Goal: Task Accomplishment & Management: Use online tool/utility

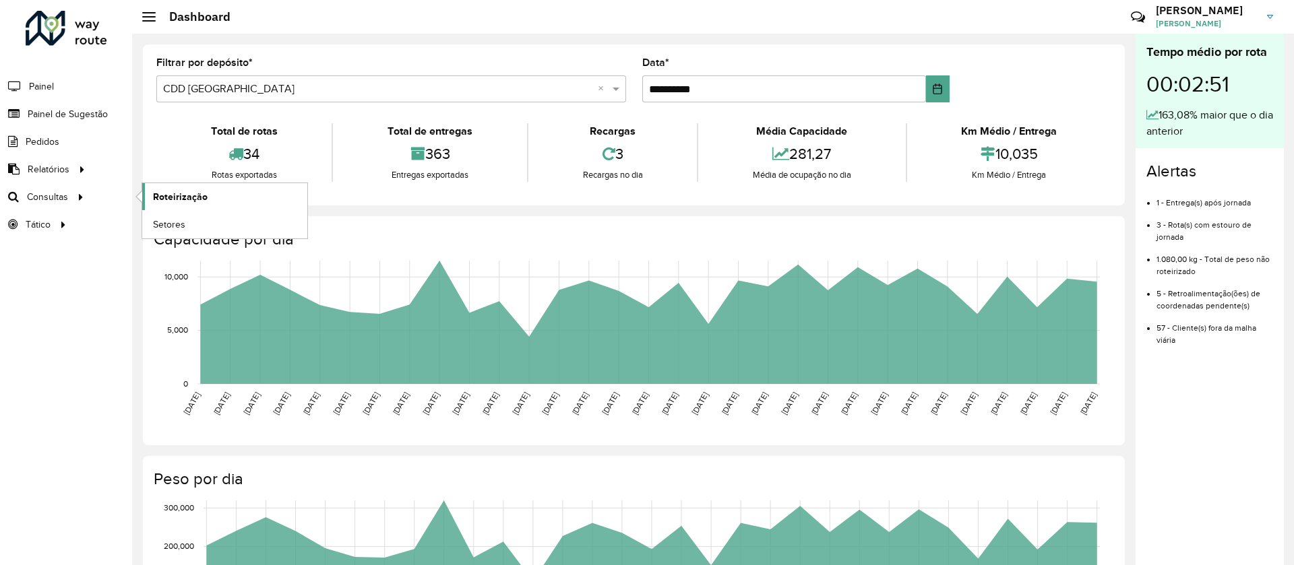
click at [189, 183] on link "Roteirização" at bounding box center [224, 196] width 165 height 27
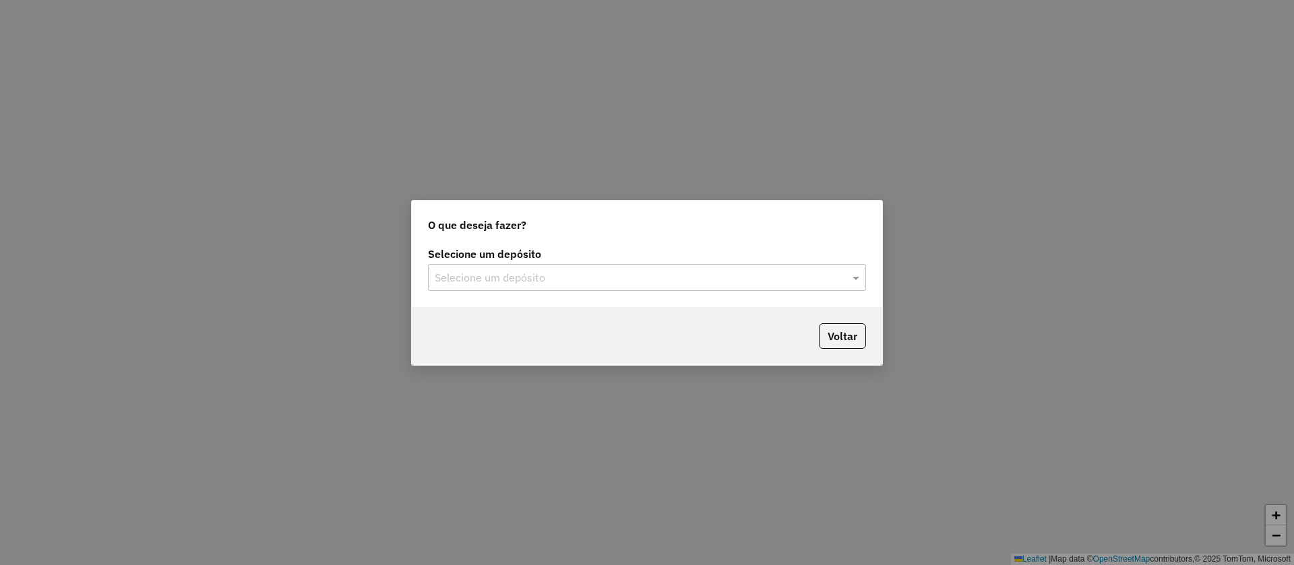
click at [472, 289] on div "Selecione um depósito" at bounding box center [647, 277] width 438 height 27
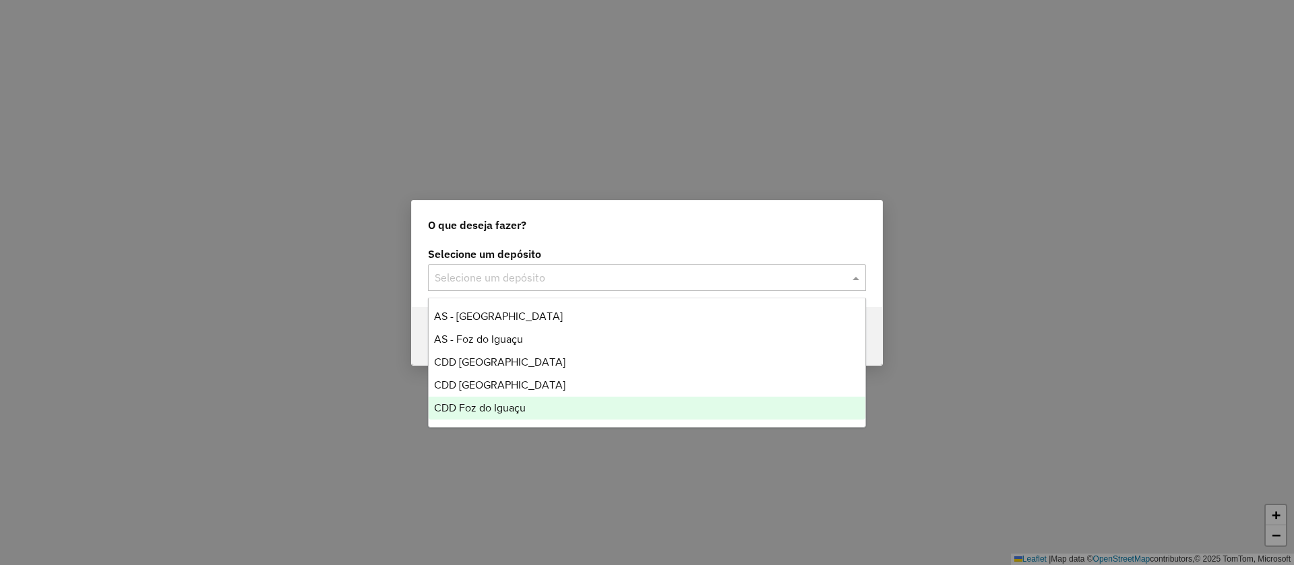
click at [483, 400] on div "CDD Foz do Iguaçu" at bounding box center [647, 408] width 437 height 23
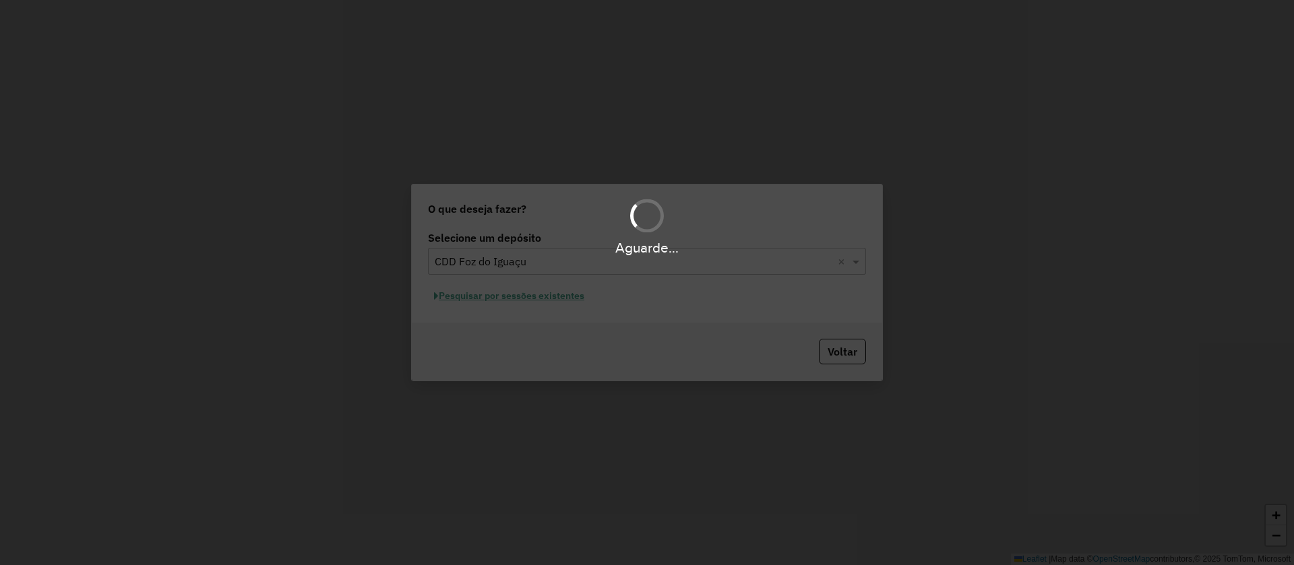
click at [498, 296] on div "Aguarde..." at bounding box center [647, 282] width 1294 height 565
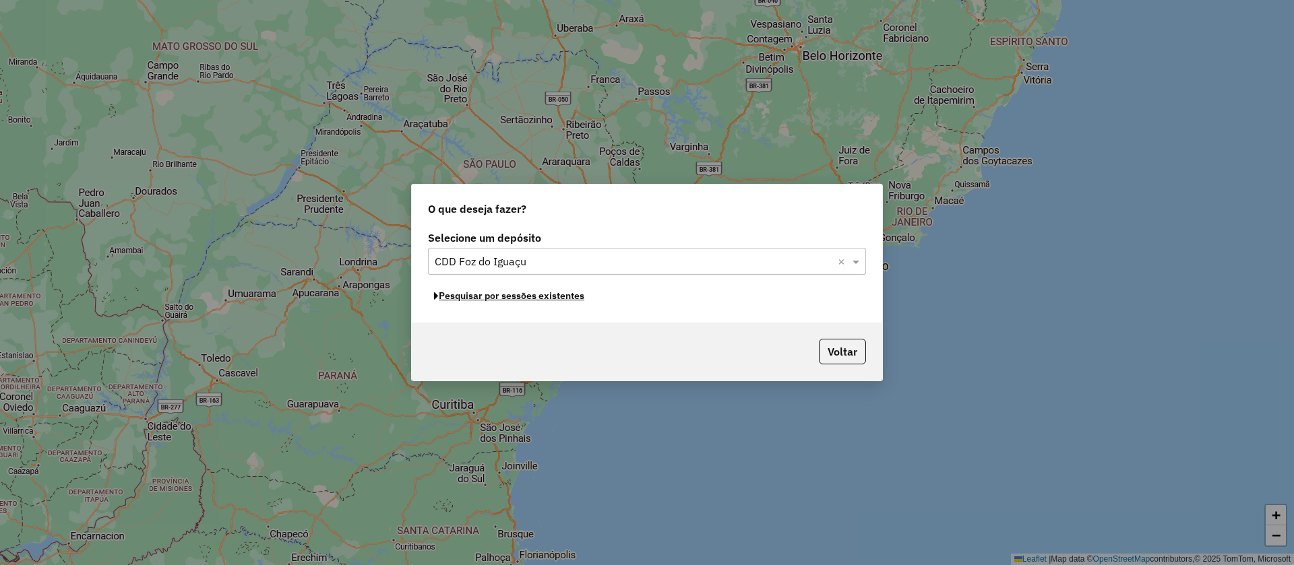
click at [503, 301] on button "Pesquisar por sessões existentes" at bounding box center [509, 296] width 162 height 21
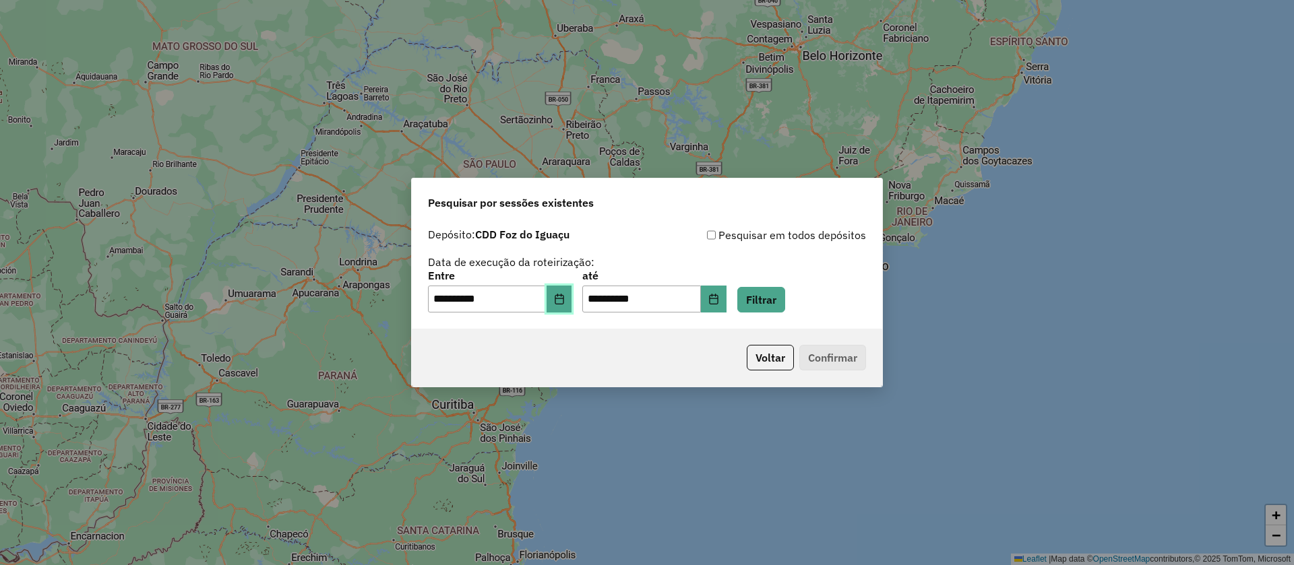
click at [563, 298] on icon "Choose Date" at bounding box center [559, 299] width 9 height 11
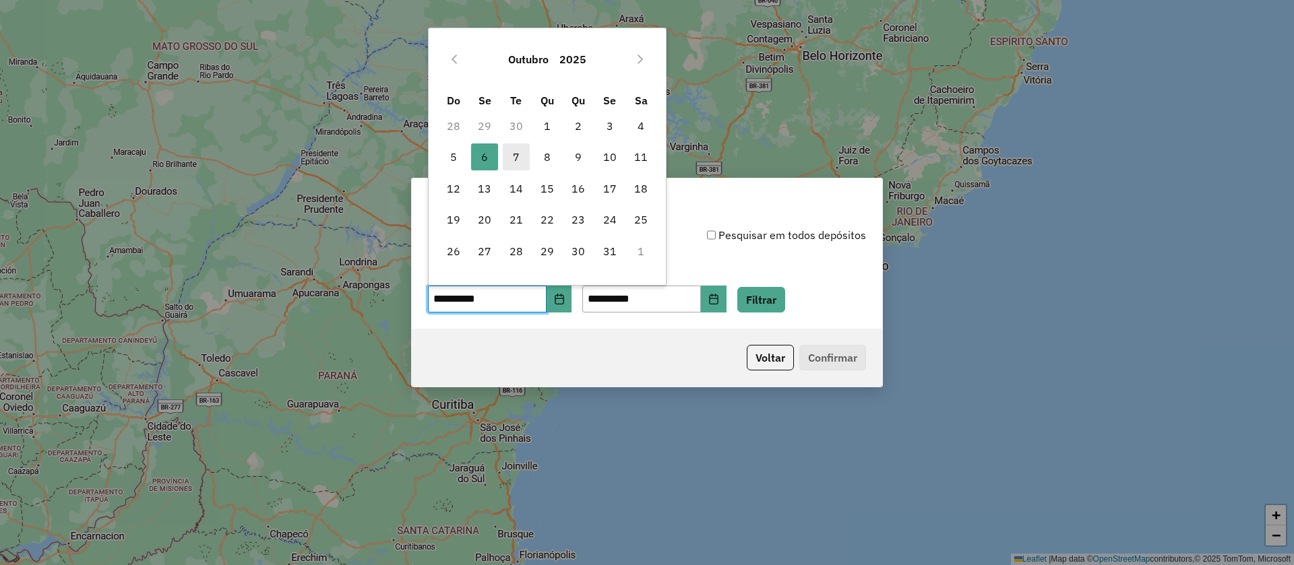
click at [512, 154] on span "7" at bounding box center [516, 157] width 27 height 27
type input "**********"
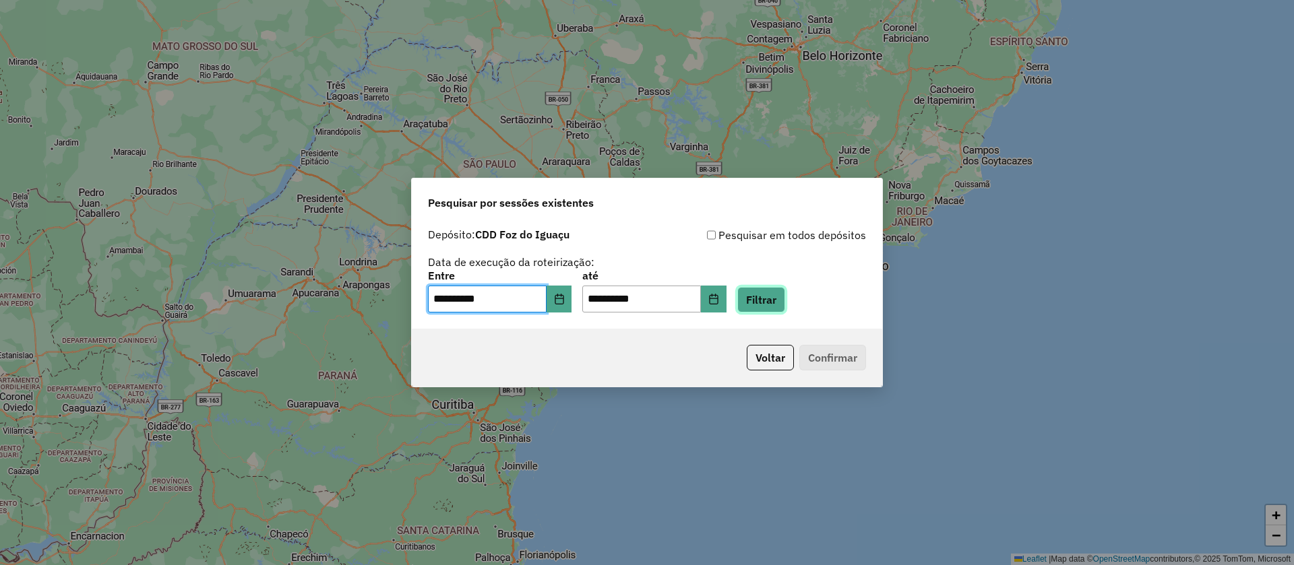
click at [785, 302] on button "Filtrar" at bounding box center [761, 300] width 48 height 26
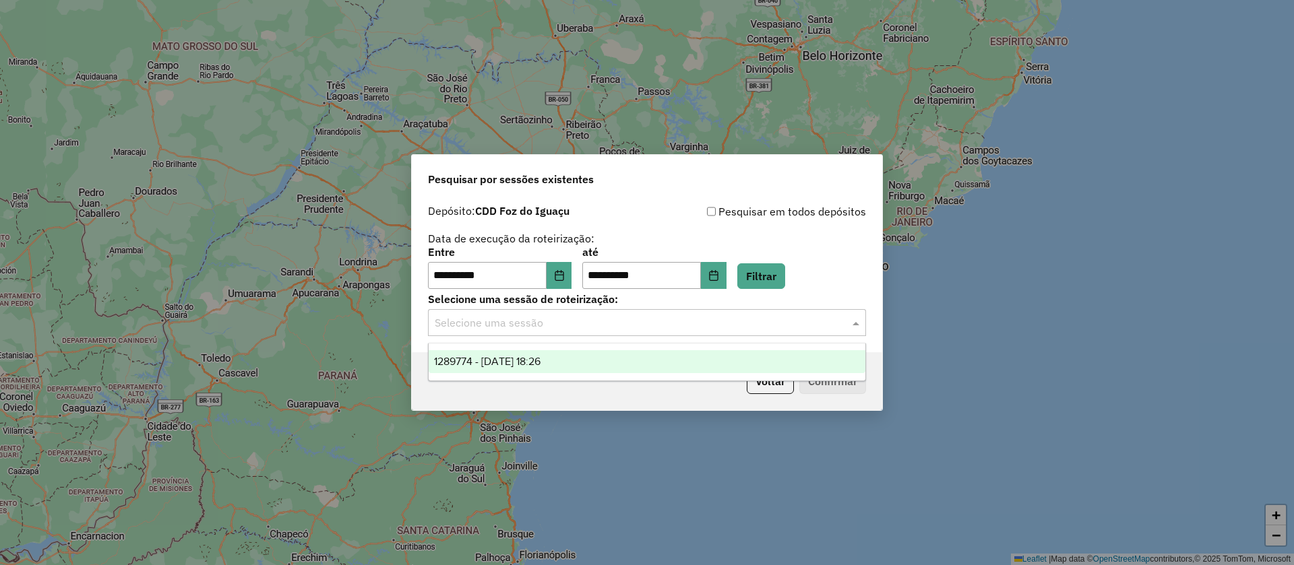
click at [548, 334] on div "Selecione uma sessão" at bounding box center [647, 322] width 438 height 27
click at [554, 373] on div "1289774 - [DATE] 18:26" at bounding box center [647, 361] width 437 height 23
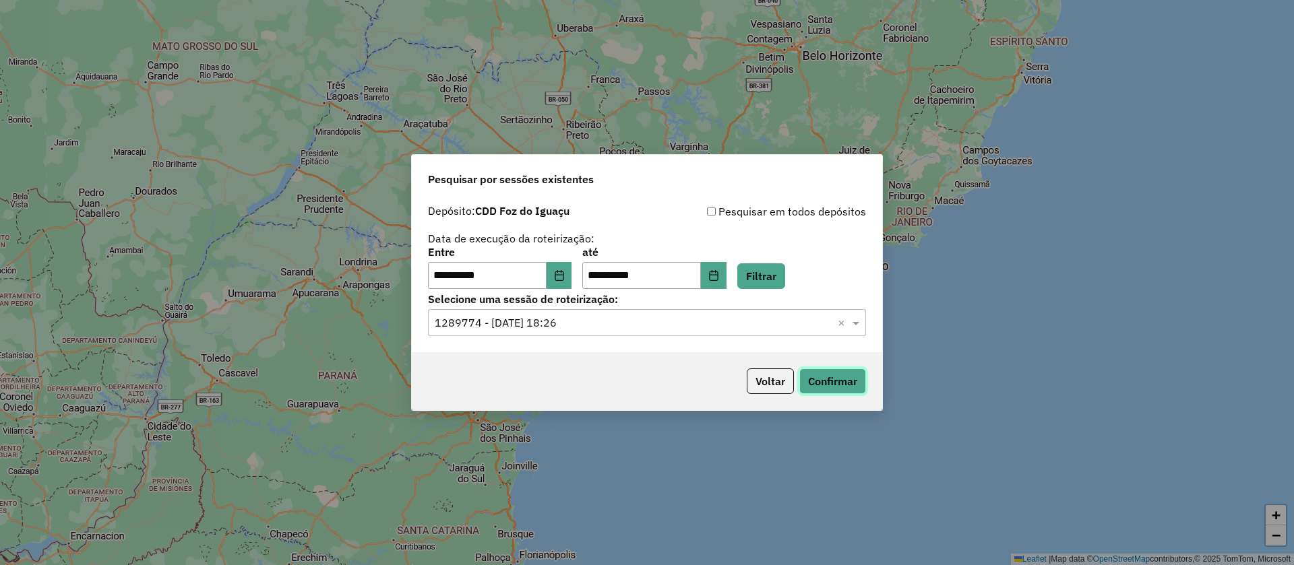
click at [806, 379] on button "Confirmar" at bounding box center [832, 382] width 67 height 26
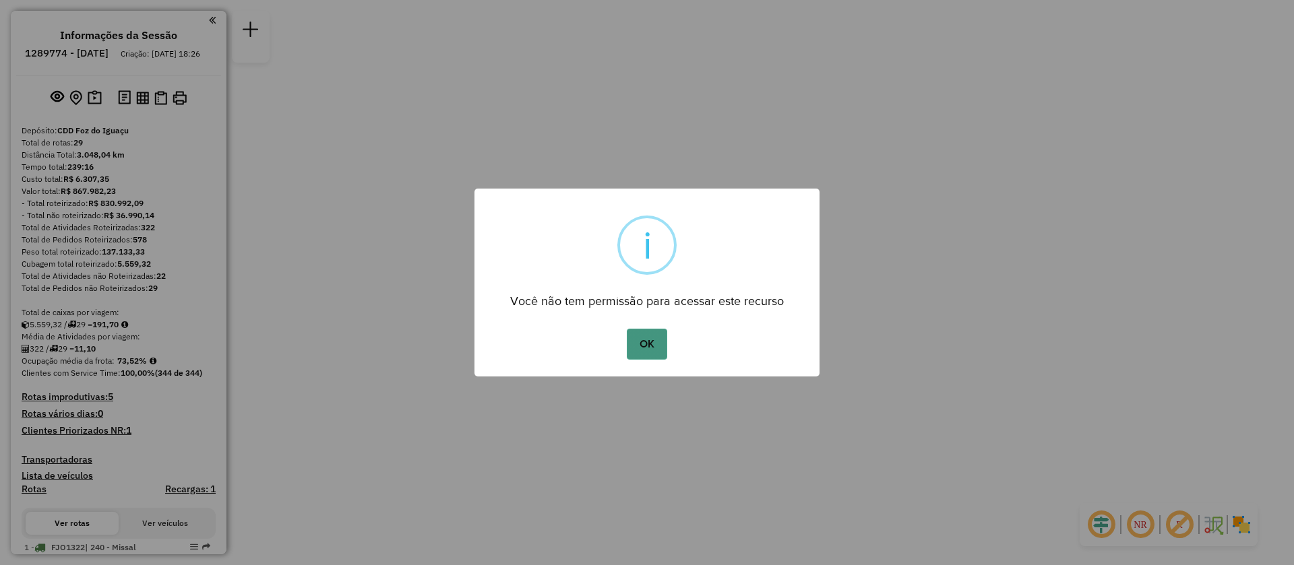
click at [656, 334] on button "OK" at bounding box center [647, 344] width 40 height 31
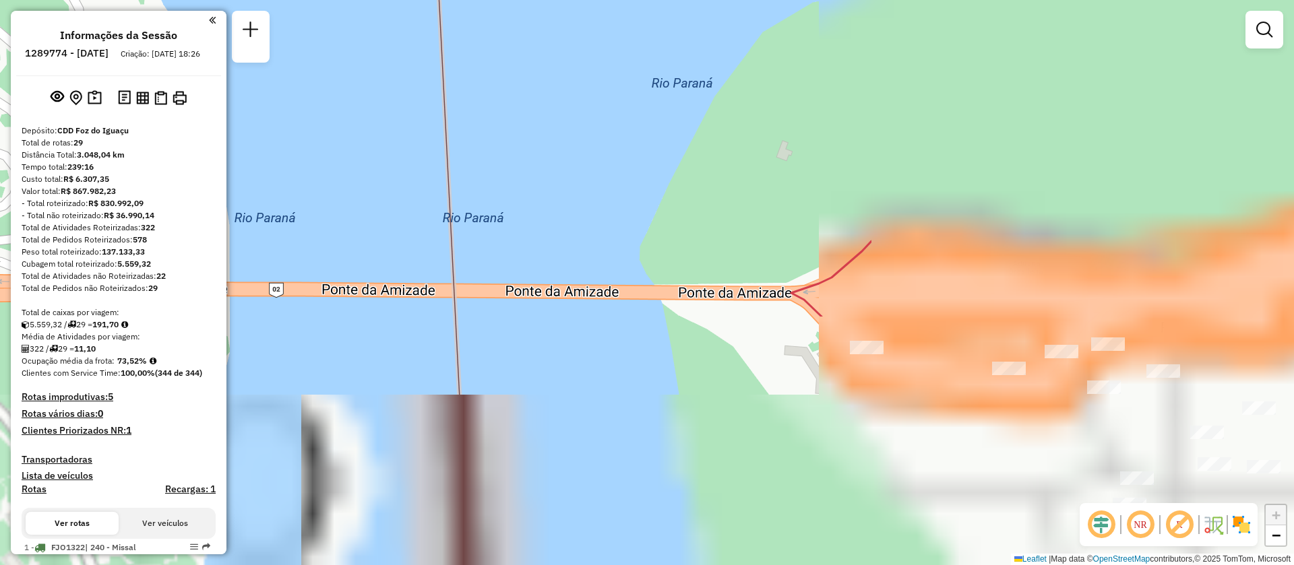
drag, startPoint x: 1141, startPoint y: 423, endPoint x: 763, endPoint y: 331, distance: 389.2
click at [588, 120] on div "Janela de atendimento Grade de atendimento Capacidade Transportadoras Veículos …" at bounding box center [647, 282] width 1294 height 565
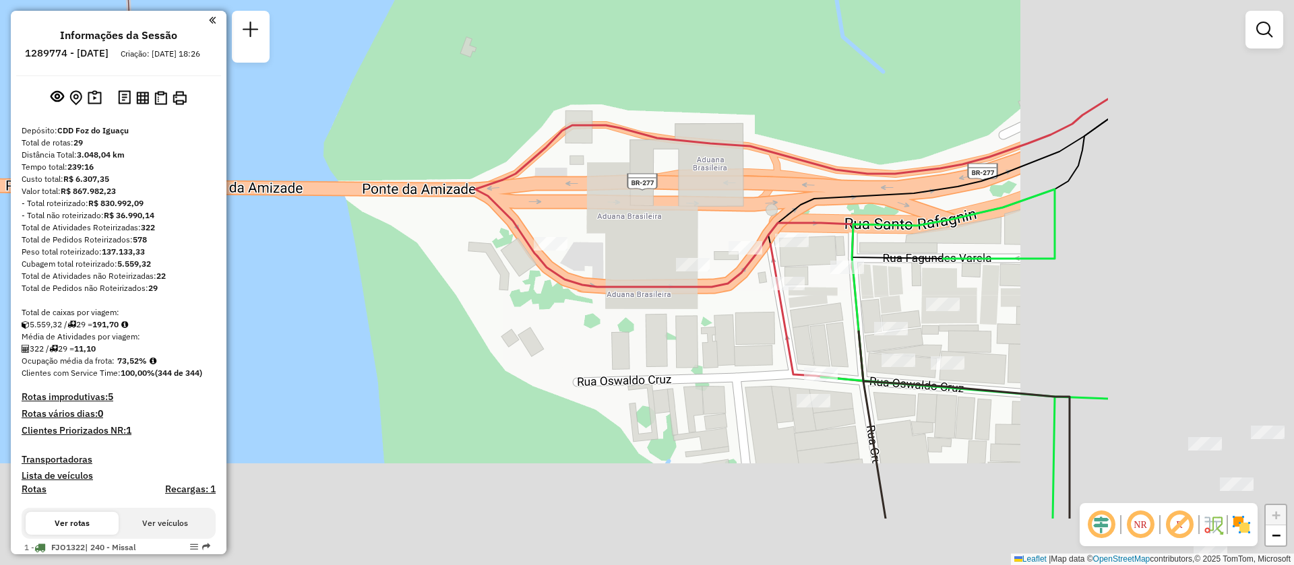
drag, startPoint x: 830, startPoint y: 369, endPoint x: 510, endPoint y: 289, distance: 330.0
click at [510, 289] on div "Janela de atendimento Grade de atendimento Capacidade Transportadoras Veículos …" at bounding box center [647, 282] width 1294 height 565
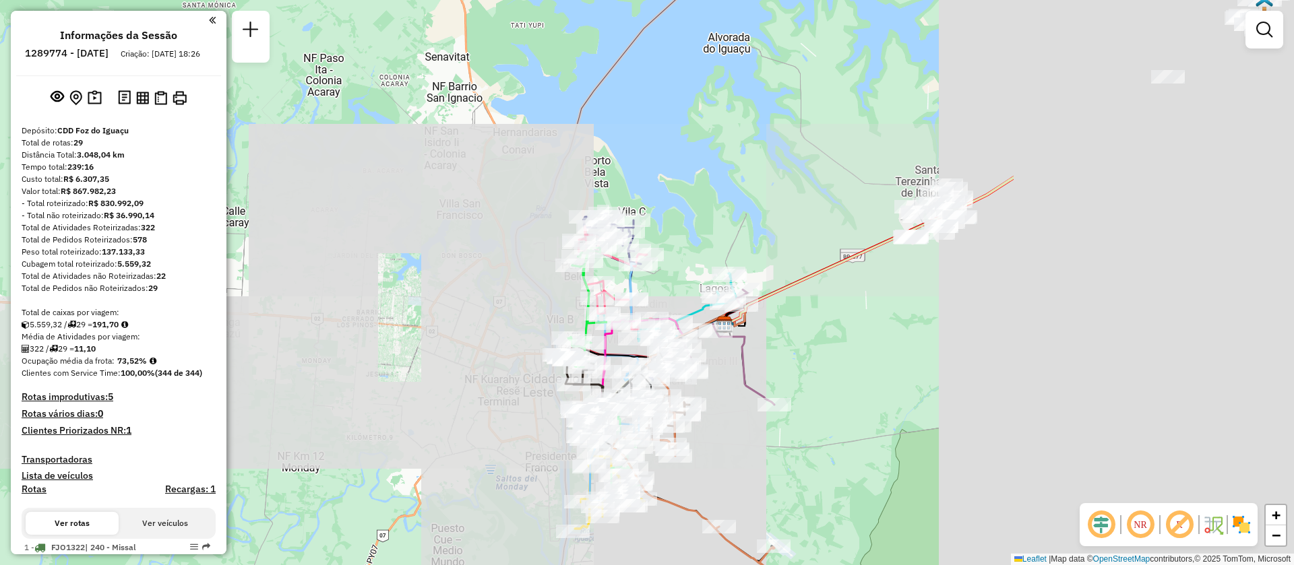
drag, startPoint x: 1133, startPoint y: 330, endPoint x: 717, endPoint y: 359, distance: 416.8
click at [718, 356] on div "Janela de atendimento Grade de atendimento Capacidade Transportadoras Veículos …" at bounding box center [647, 282] width 1294 height 565
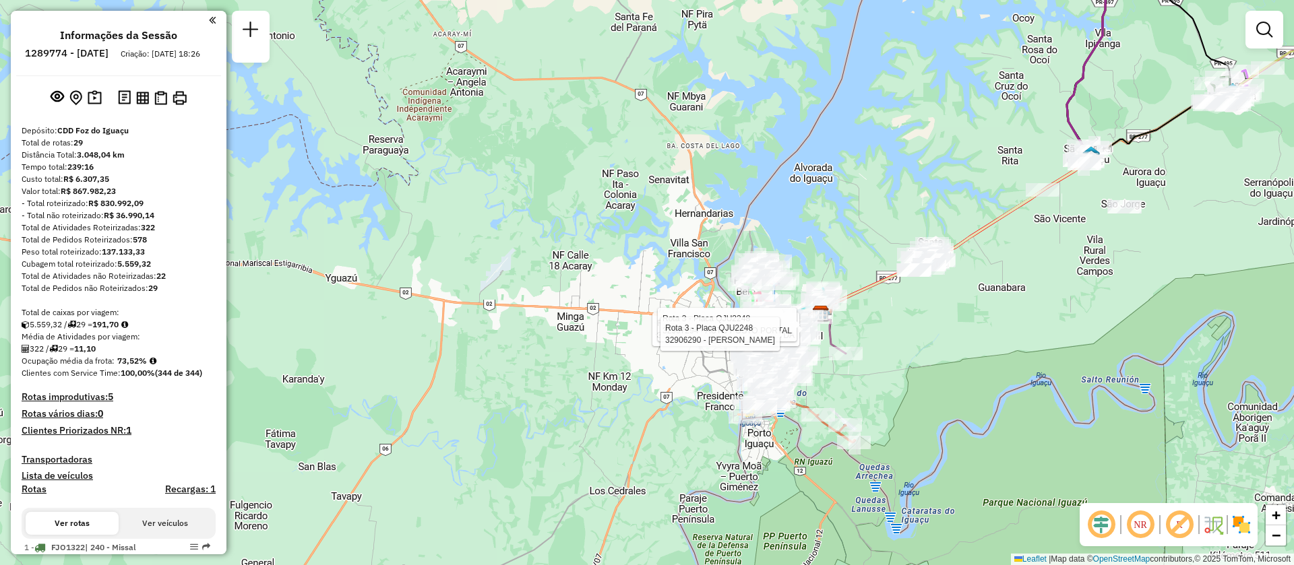
drag, startPoint x: 1116, startPoint y: 228, endPoint x: 766, endPoint y: 398, distance: 389.1
click at [768, 398] on div "Rota 3 - Placa QJU2248 32908359 - LUIZ ACORDI FABRI Rota 3 - Placa QJU2248 3290…" at bounding box center [647, 282] width 1294 height 565
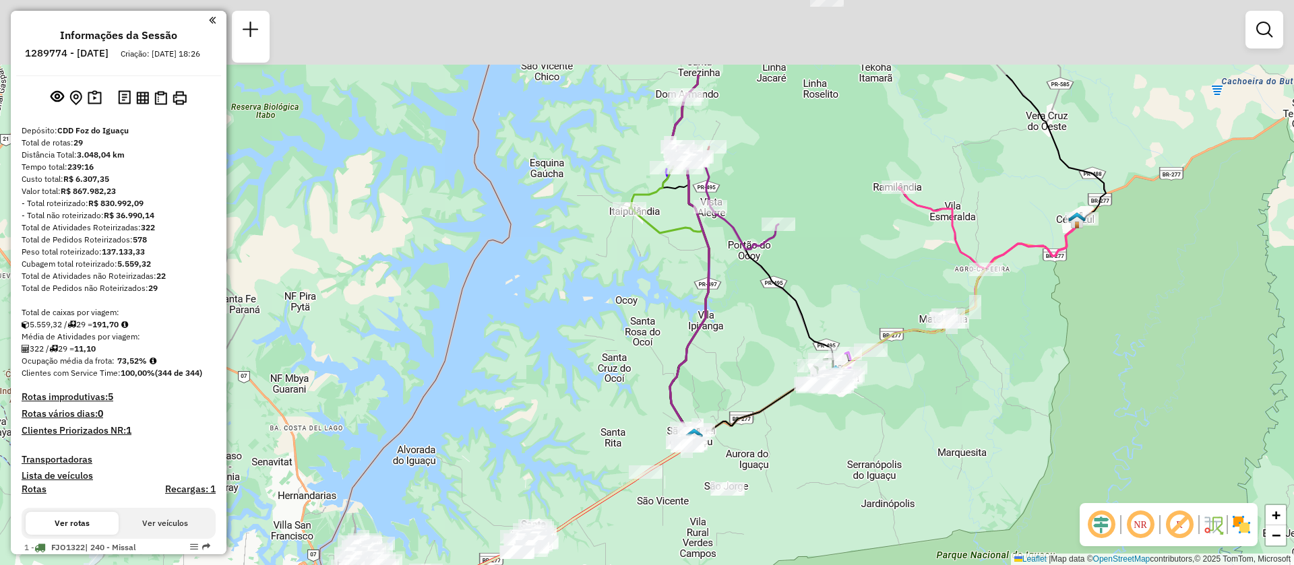
drag, startPoint x: 1090, startPoint y: 235, endPoint x: 869, endPoint y: 469, distance: 322.3
click at [871, 473] on div "Rota 3 - Placa QJU2248 32908359 - LUIZ ACORDI FABRI Rota 3 - Placa QJU2248 3290…" at bounding box center [647, 282] width 1294 height 565
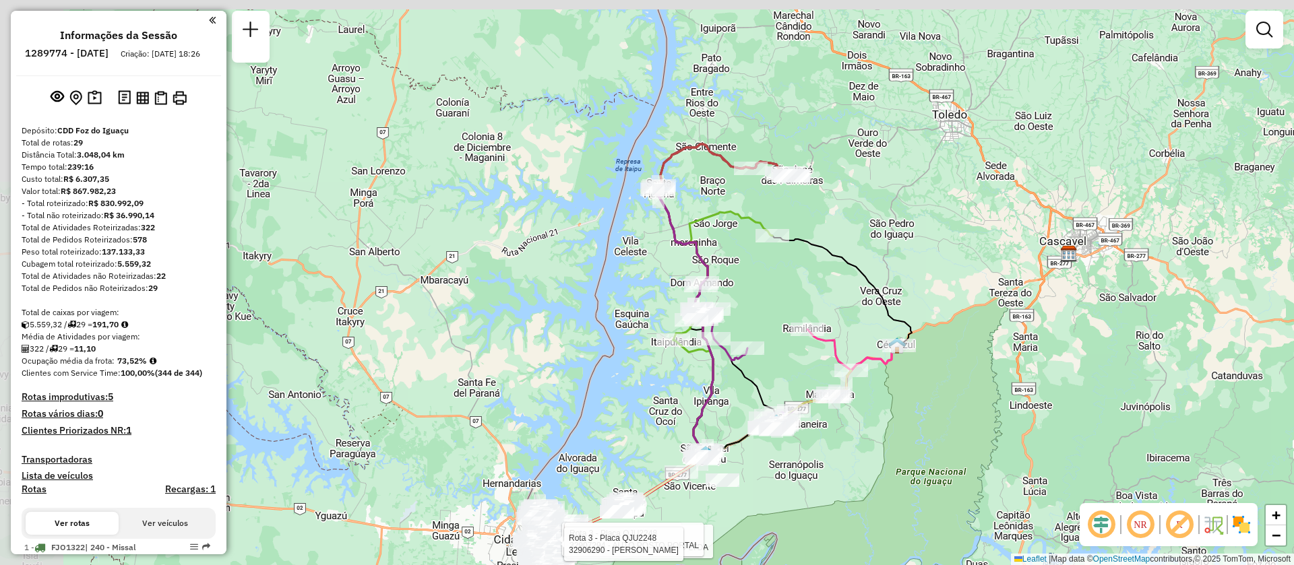
drag, startPoint x: 586, startPoint y: 232, endPoint x: 797, endPoint y: 315, distance: 226.9
click at [797, 315] on div "Rota 3 - Placa QJU2248 32908359 - LUIZ ACORDI FABRI Rota 3 - Placa QJU2248 3290…" at bounding box center [647, 282] width 1294 height 565
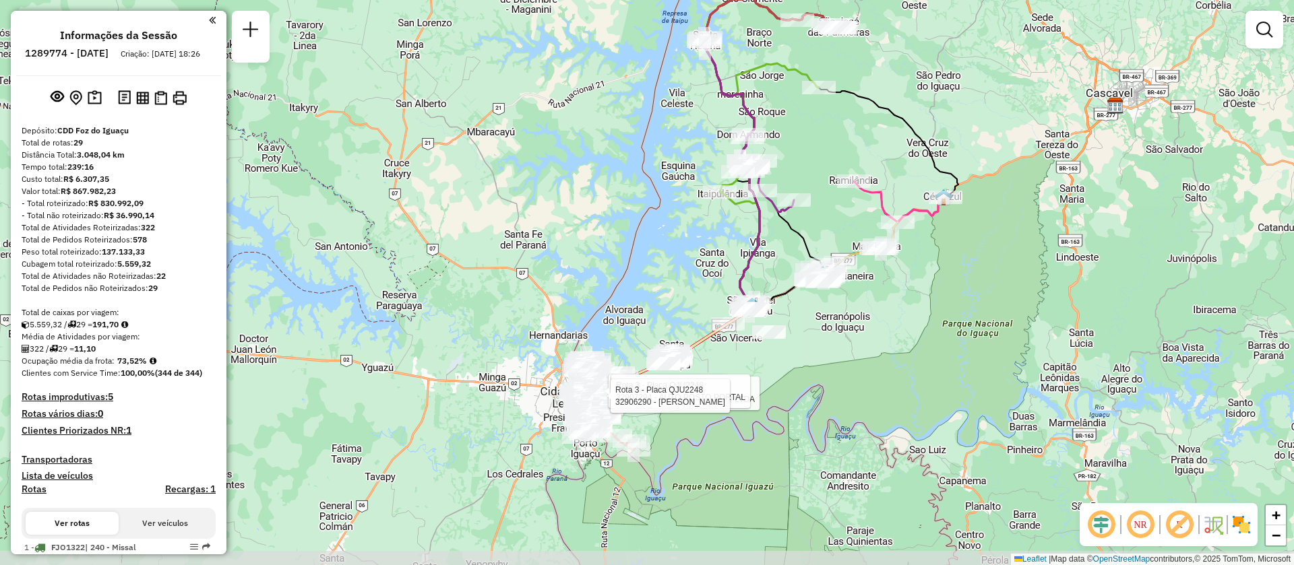
drag, startPoint x: 621, startPoint y: 427, endPoint x: 634, endPoint y: 281, distance: 146.1
click at [634, 281] on div "Rota 3 - Placa QJU2248 32908359 - LUIZ ACORDI FABRI Rota 3 - Placa QJU2248 3290…" at bounding box center [647, 282] width 1294 height 565
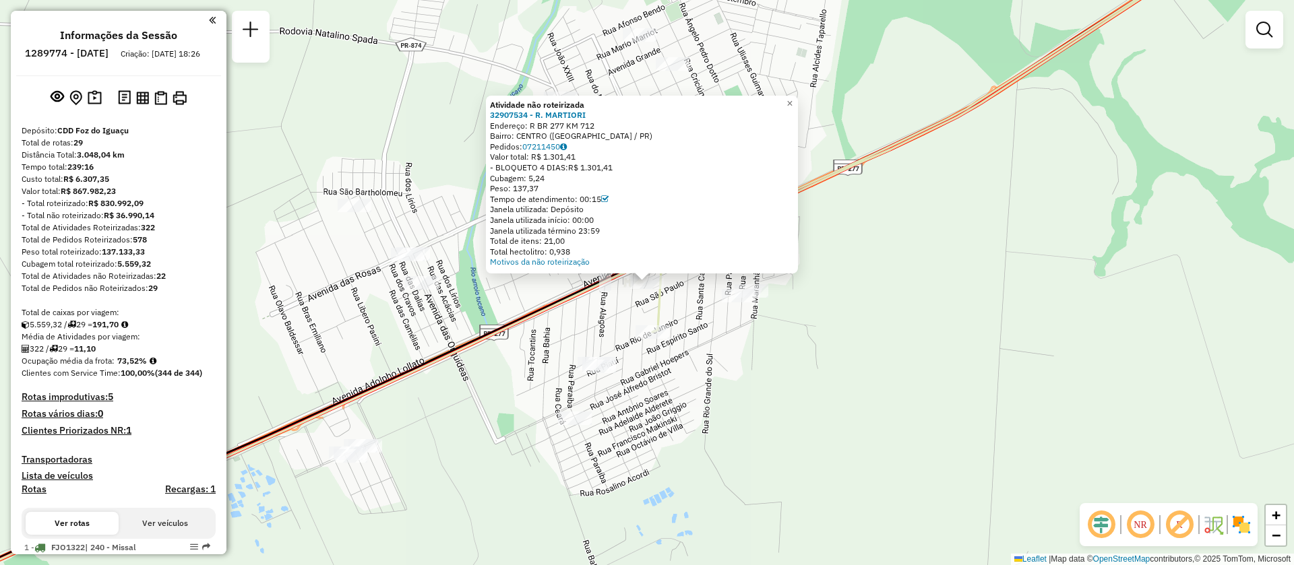
click at [892, 214] on div "Atividade não roteirizada 32907534 - R. MARTIORI Endereço: R BR 277 KM 712 Bair…" at bounding box center [647, 282] width 1294 height 565
